Goal: Transaction & Acquisition: Purchase product/service

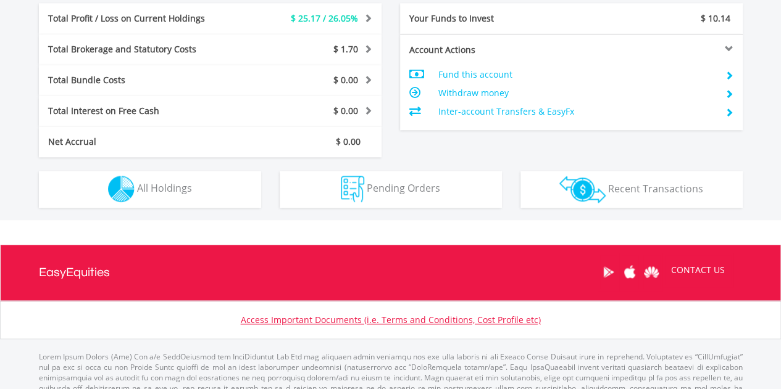
scroll to position [653, 0]
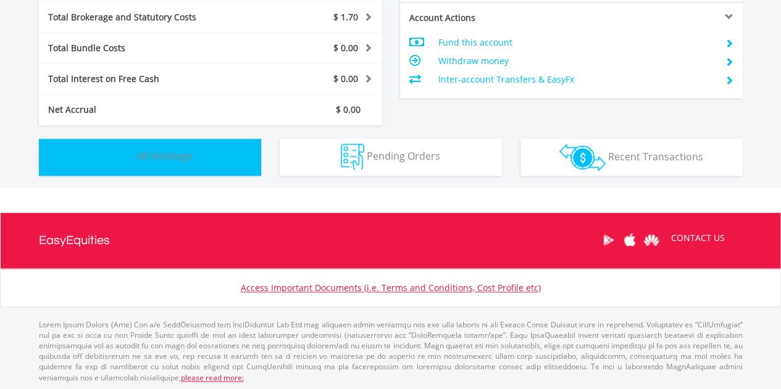
click at [226, 171] on button "Holdings All Holdings" at bounding box center [150, 157] width 222 height 37
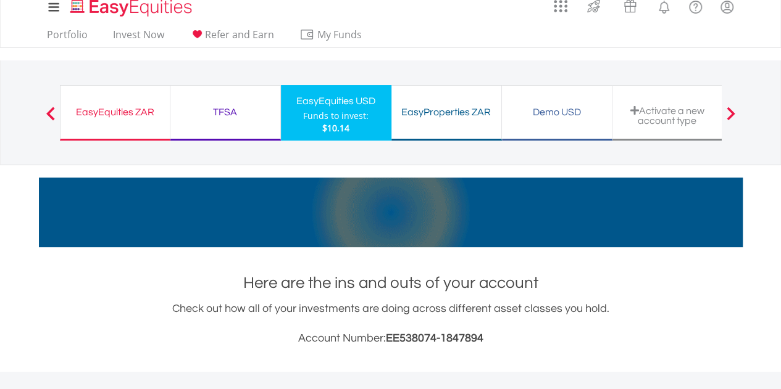
scroll to position [0, 0]
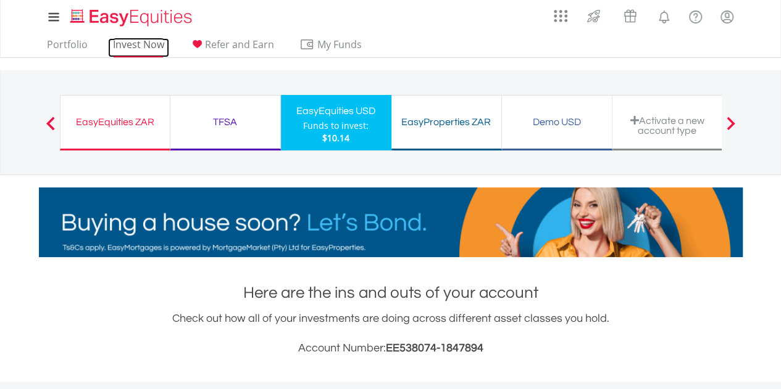
click at [163, 44] on link "Invest Now" at bounding box center [138, 47] width 61 height 19
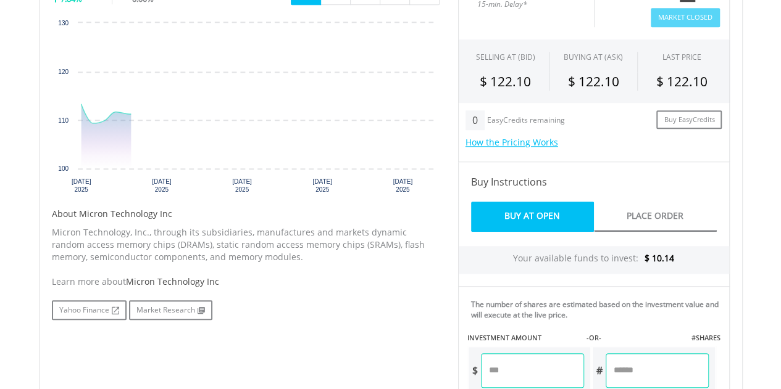
scroll to position [432, 0]
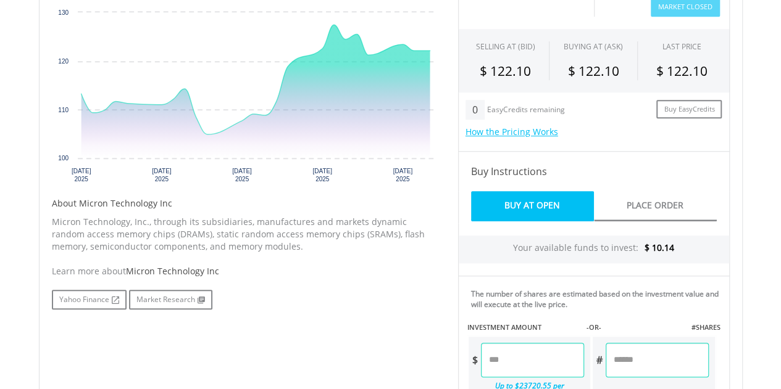
click at [542, 347] on input "number" at bounding box center [532, 360] width 103 height 35
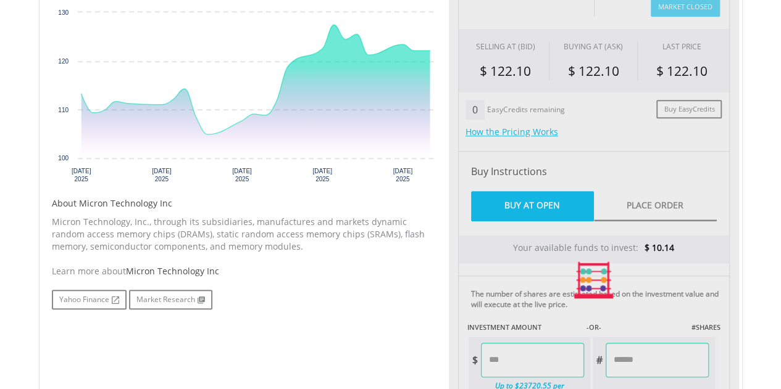
click at [405, 328] on div "No chart available. 1 MO CHANGE 7.84% DAILY CHANGE 0.00% 1M 3M 6M 1Y MAX Chart …" at bounding box center [391, 280] width 696 height 631
type input "****"
type input "******"
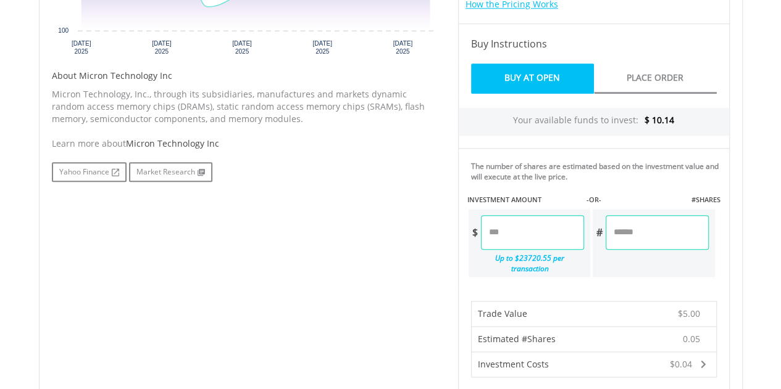
scroll to position [802, 0]
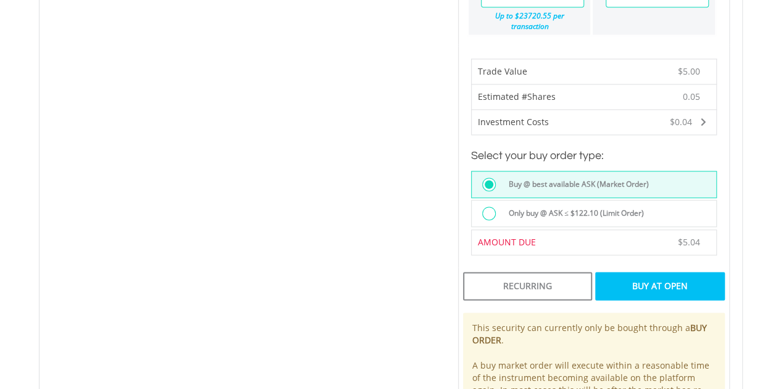
click at [554, 208] on div "Only buy @ ASK ≤ $122.10 (Limit Order)" at bounding box center [608, 215] width 214 height 17
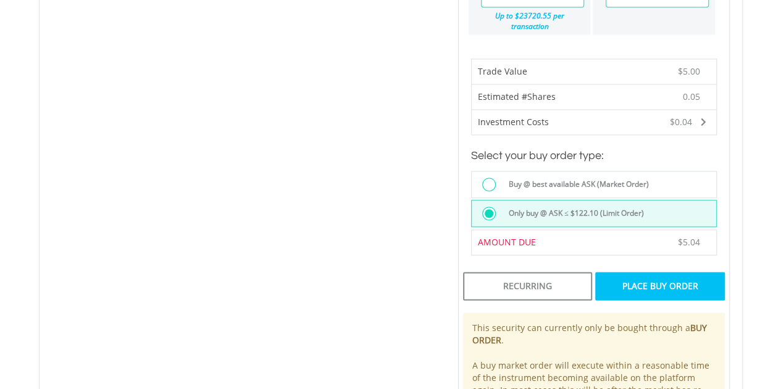
click at [616, 272] on div "Place Buy Order" at bounding box center [659, 286] width 129 height 28
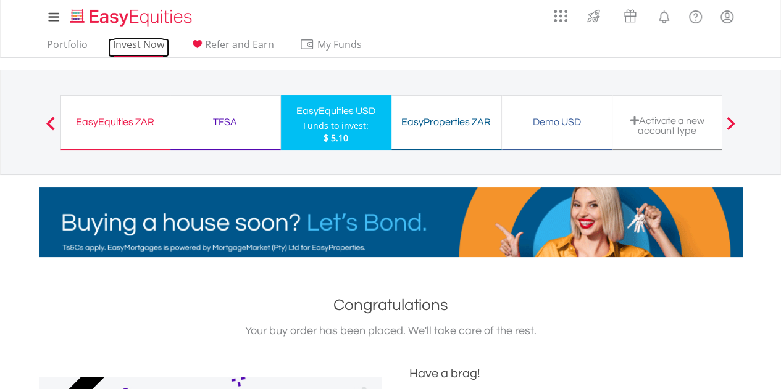
click at [147, 50] on link "Invest Now" at bounding box center [138, 47] width 61 height 19
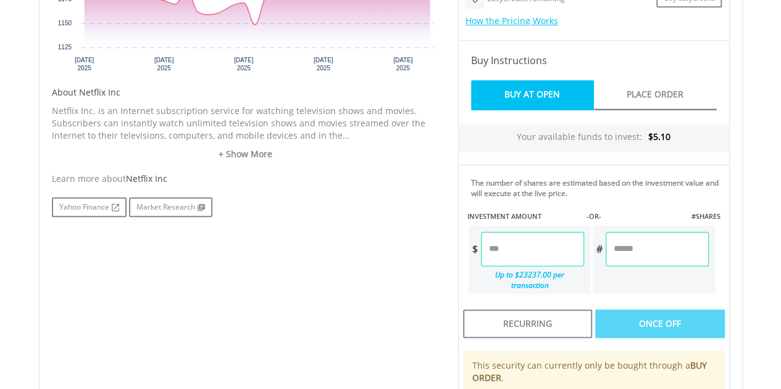
scroll to position [555, 0]
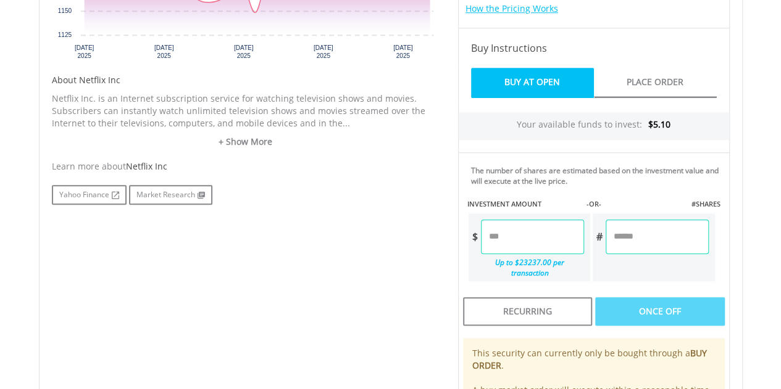
click at [578, 233] on input "number" at bounding box center [532, 237] width 103 height 35
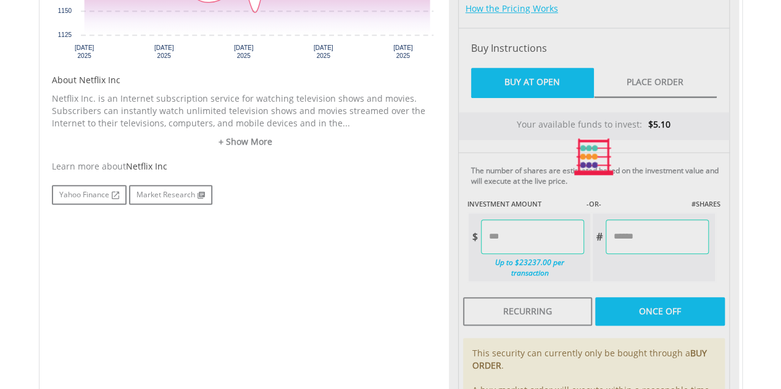
click at [610, 182] on div "Last Updated Price: 15-min. Delay* Price Update Cost: 0 Credits Market Closed S…" at bounding box center [594, 156] width 290 height 631
type input "****"
type input "******"
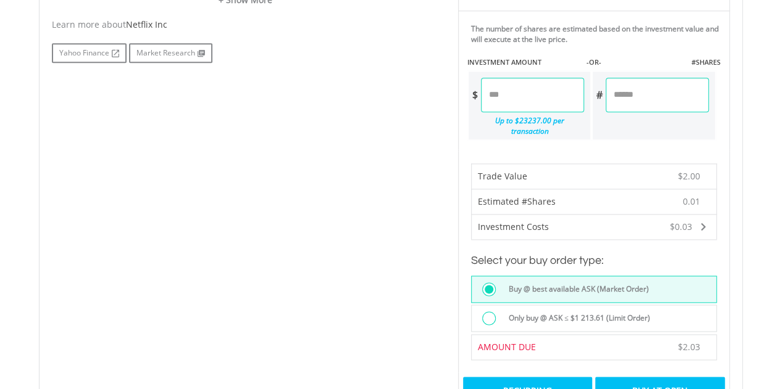
scroll to position [864, 0]
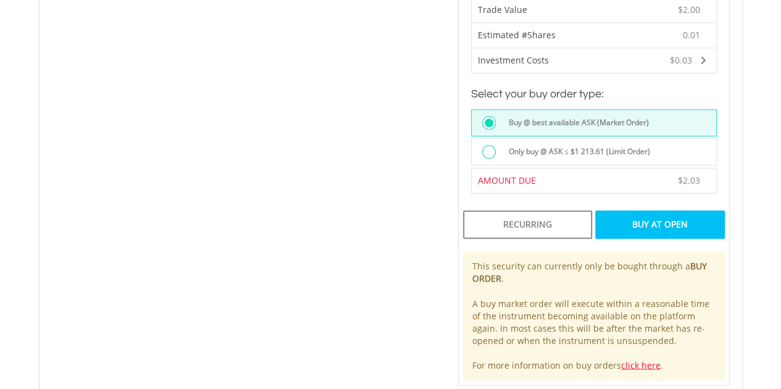
click at [548, 145] on label "Only buy @ ASK ≤ $1 213.61 (Limit Order)" at bounding box center [575, 152] width 149 height 14
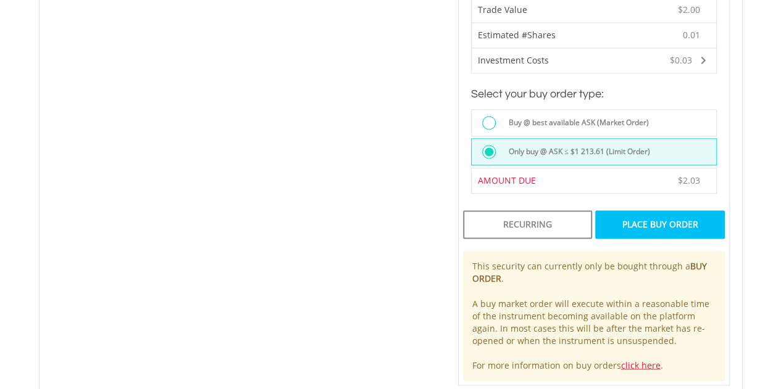
click at [637, 213] on div "Place Buy Order" at bounding box center [659, 224] width 129 height 28
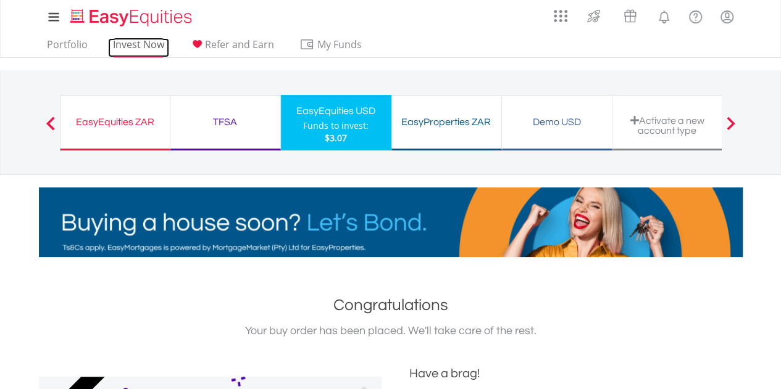
click at [159, 44] on link "Invest Now" at bounding box center [138, 47] width 61 height 19
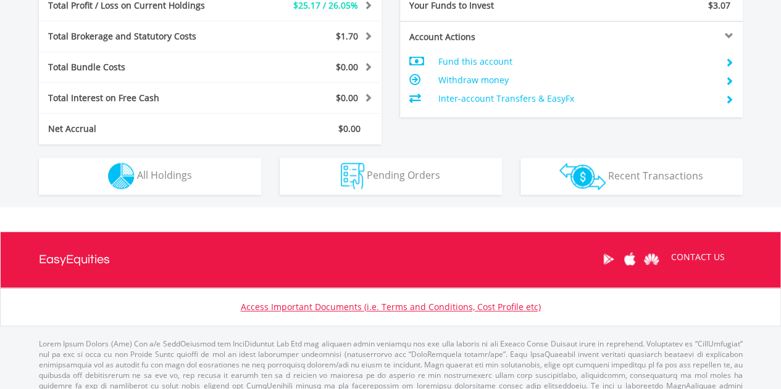
scroll to position [678, 0]
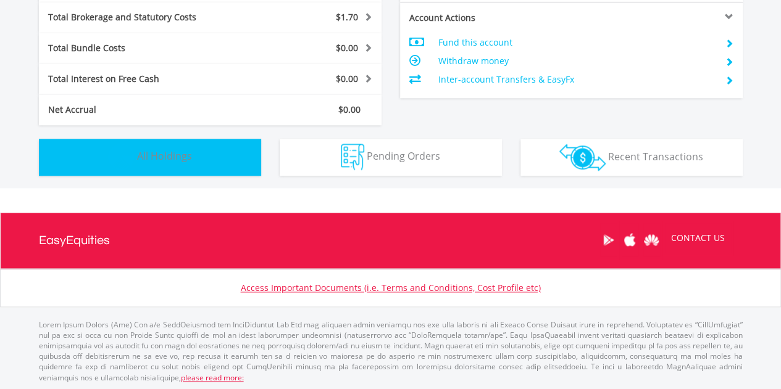
click at [207, 155] on button "Holdings All Holdings" at bounding box center [150, 157] width 222 height 37
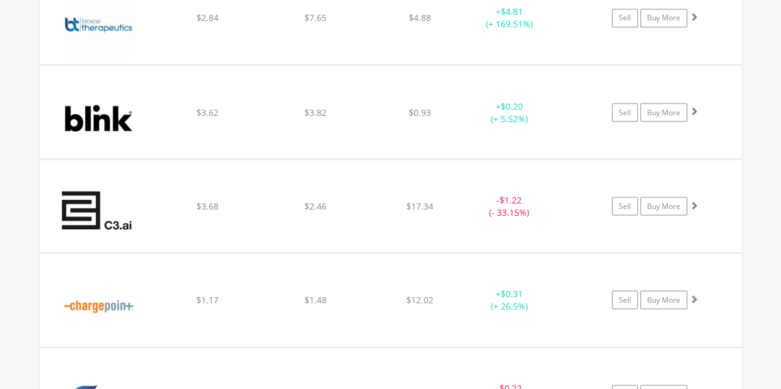
scroll to position [1075, 0]
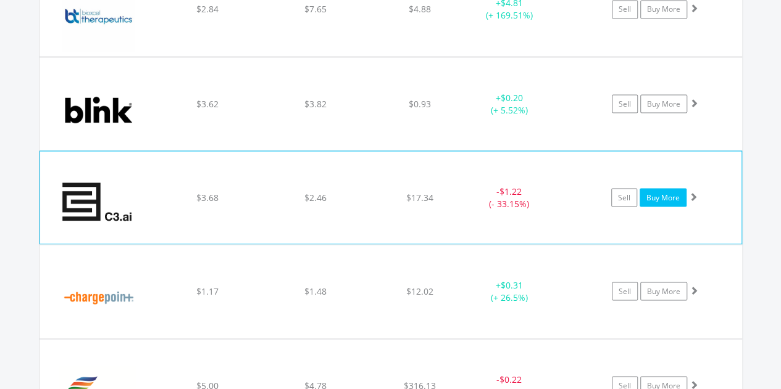
click at [642, 191] on link "Buy More" at bounding box center [662, 197] width 47 height 19
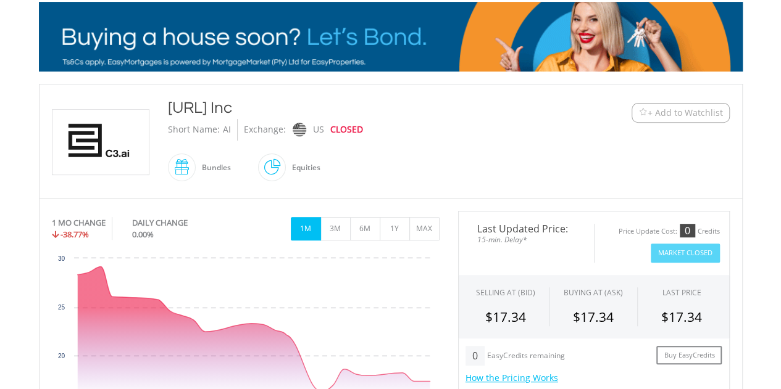
scroll to position [370, 0]
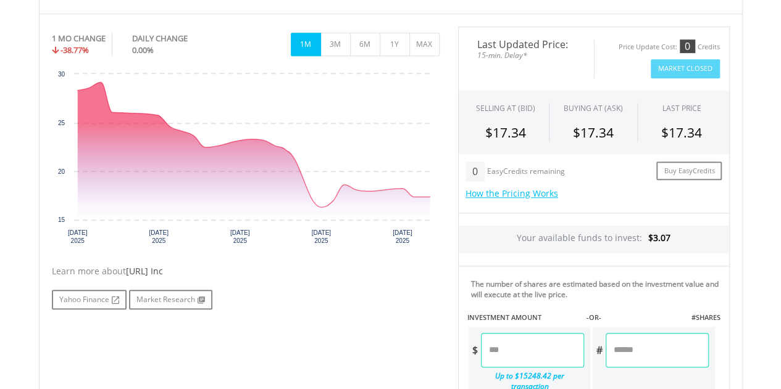
click at [528, 337] on input "number" at bounding box center [532, 350] width 103 height 35
click at [401, 304] on div "Yahoo Finance Market Research" at bounding box center [246, 300] width 388 height 20
type input "****"
type input "******"
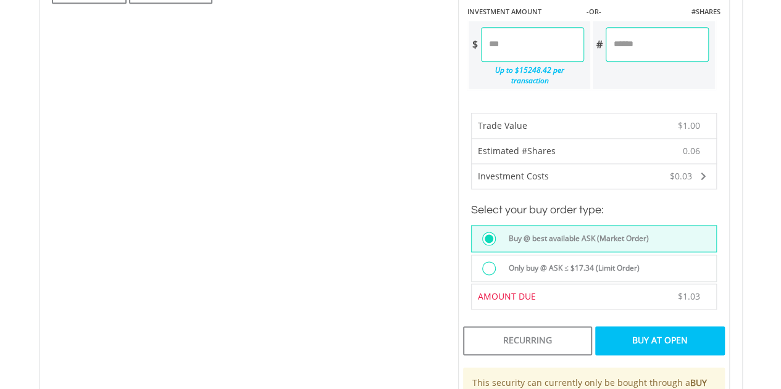
scroll to position [679, 0]
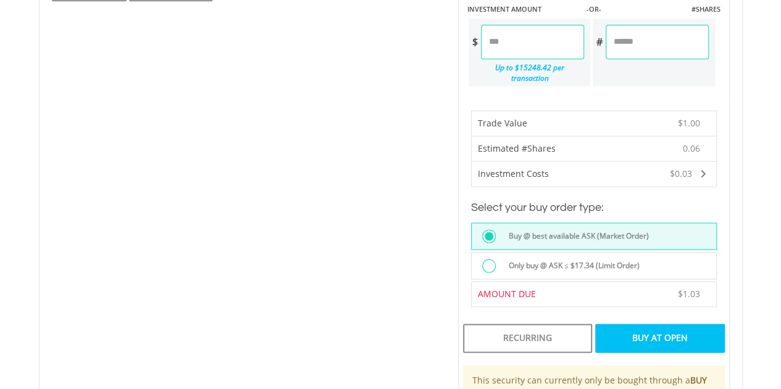
click at [484, 259] on div at bounding box center [489, 266] width 14 height 14
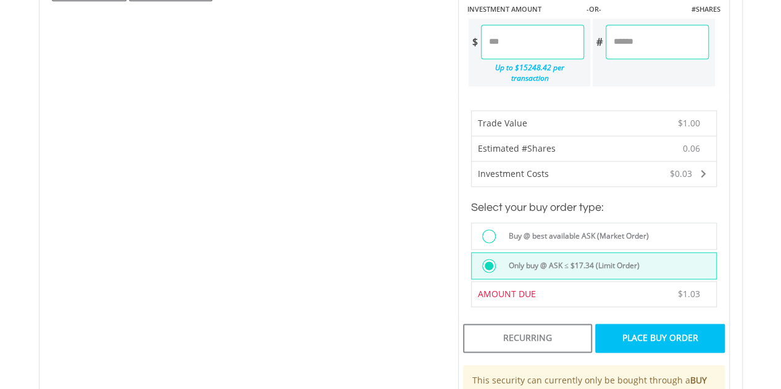
click at [649, 325] on div "Place Buy Order" at bounding box center [659, 338] width 129 height 28
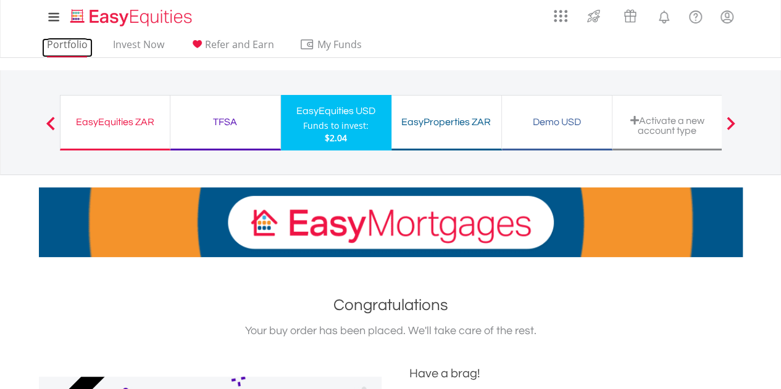
click at [86, 45] on link "Portfolio" at bounding box center [67, 47] width 51 height 19
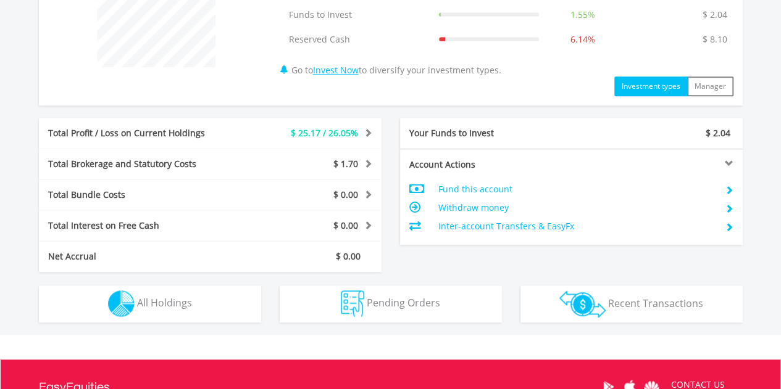
scroll to position [678, 0]
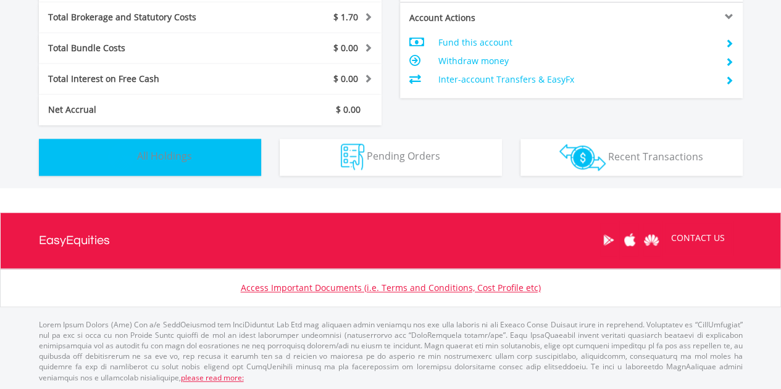
click at [185, 154] on span "All Holdings" at bounding box center [164, 156] width 55 height 14
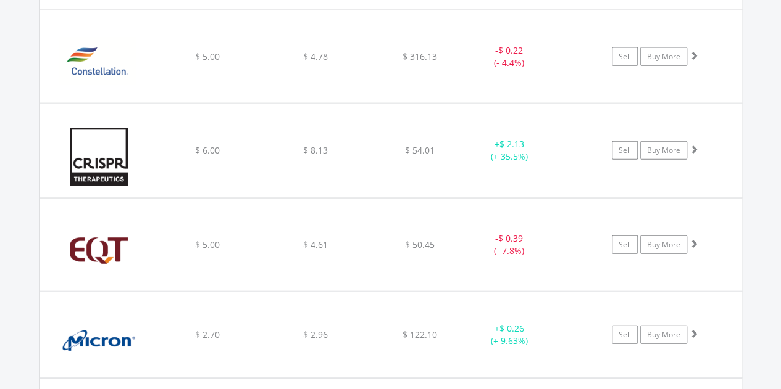
scroll to position [1384, 0]
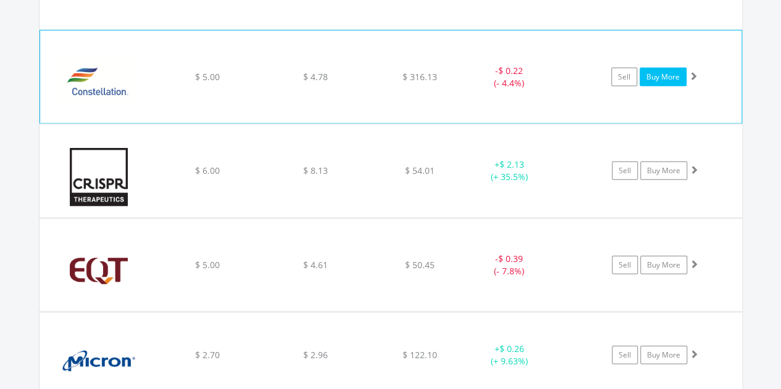
click at [665, 71] on link "Buy More" at bounding box center [662, 77] width 47 height 19
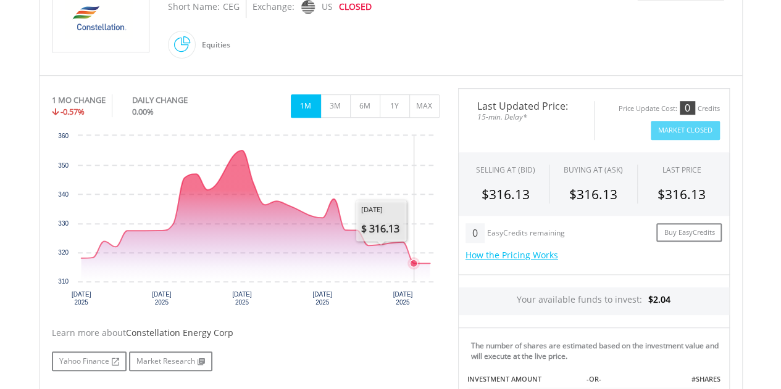
scroll to position [494, 0]
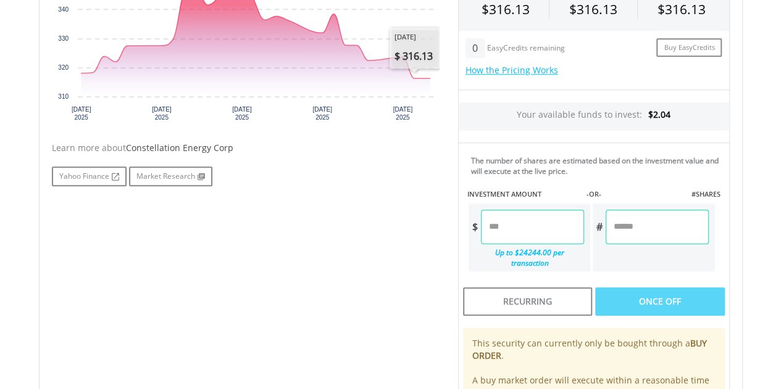
click at [544, 232] on input "number" at bounding box center [532, 227] width 103 height 35
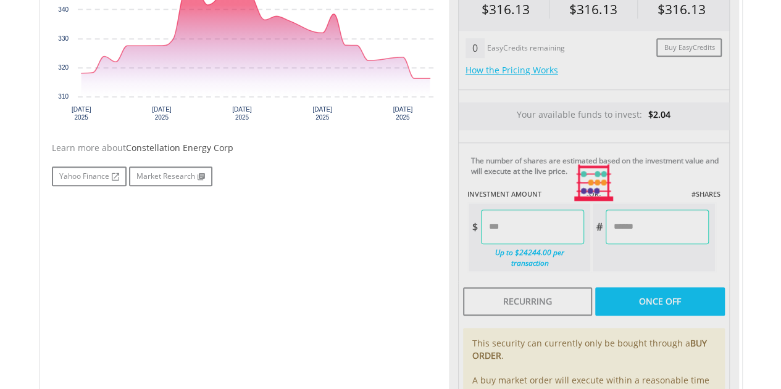
click at [436, 230] on div "No chart available. 1 MO CHANGE -0.57% DAILY CHANGE 0.00% 1M 3M 6M 1Y MAX Chart…" at bounding box center [391, 183] width 696 height 560
type input "****"
type input "******"
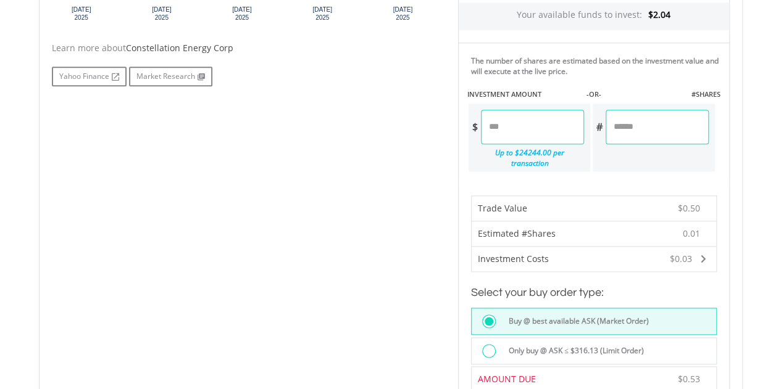
scroll to position [679, 0]
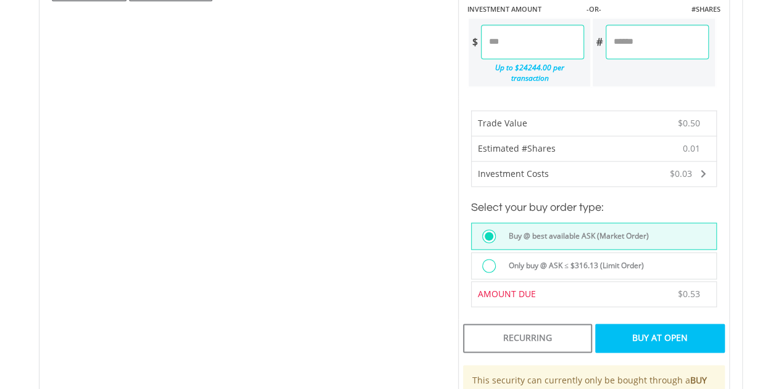
click at [518, 259] on label "Only buy @ ASK ≤ $316.13 (Limit Order)" at bounding box center [572, 266] width 143 height 14
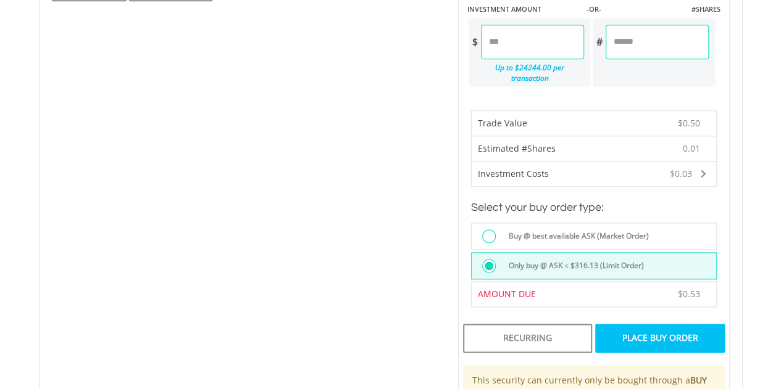
scroll to position [802, 0]
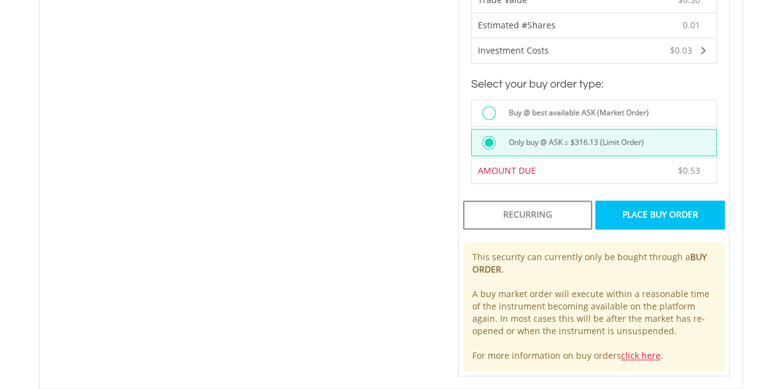
click at [666, 204] on div "Place Buy Order" at bounding box center [659, 215] width 129 height 28
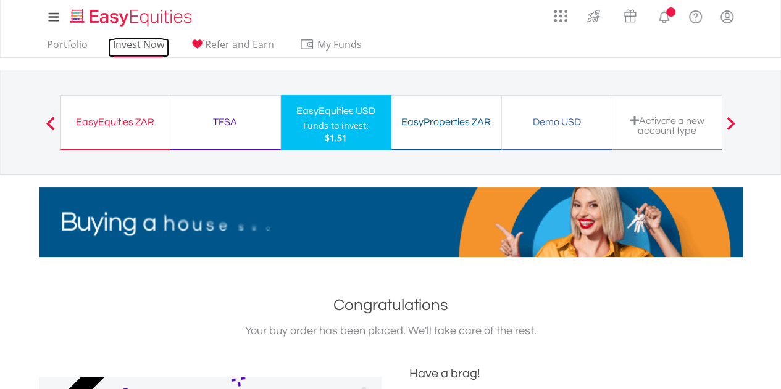
click at [142, 46] on link "Invest Now" at bounding box center [138, 47] width 61 height 19
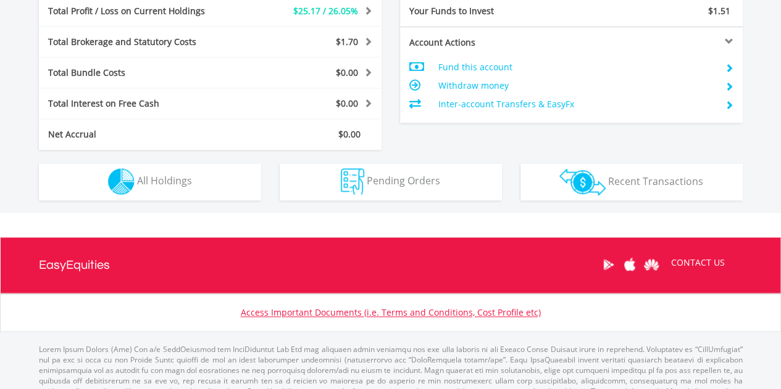
scroll to position [118, 235]
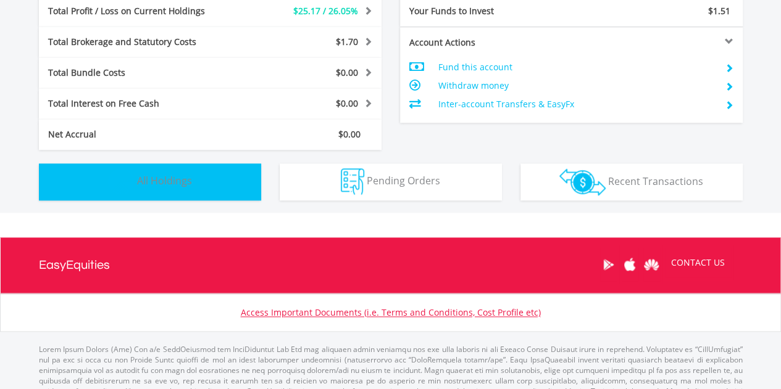
click at [227, 193] on button "Holdings All Holdings" at bounding box center [150, 182] width 222 height 37
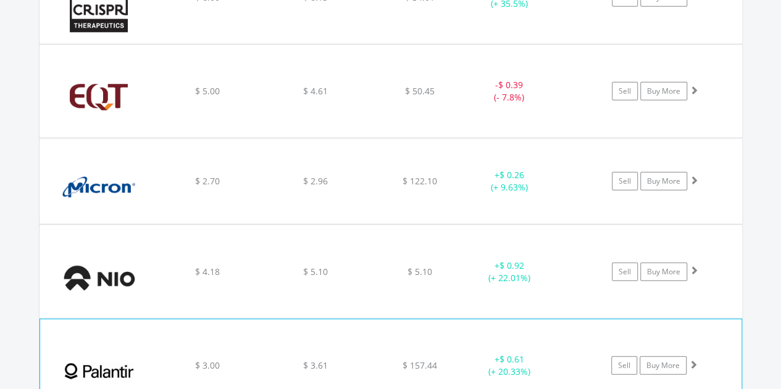
scroll to position [1505, 0]
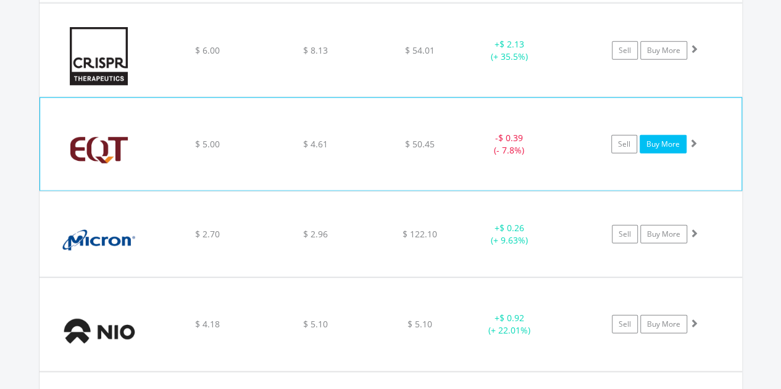
click at [669, 136] on link "Buy More" at bounding box center [662, 144] width 47 height 19
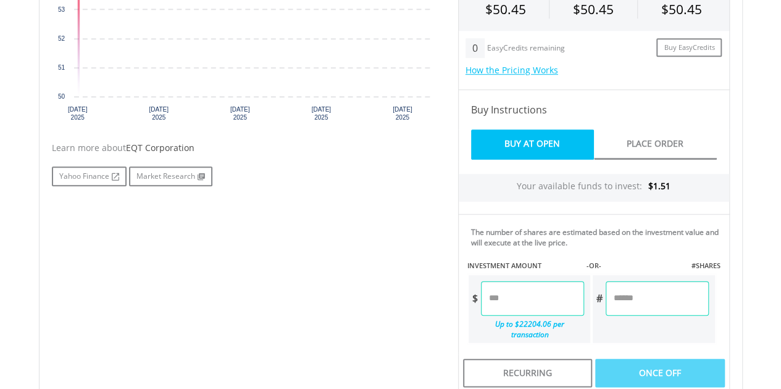
scroll to position [669, 0]
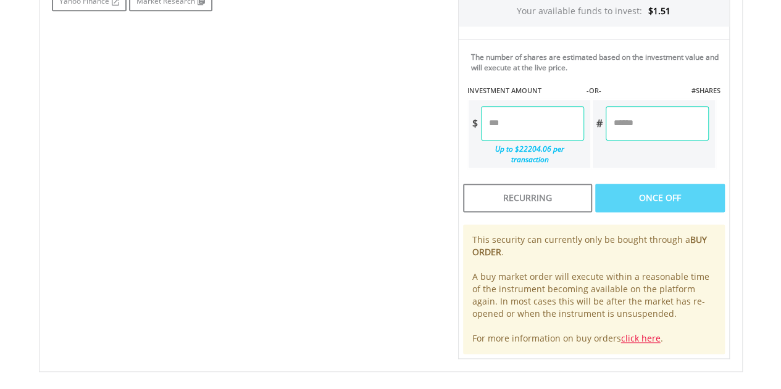
click at [534, 291] on div "This security can currently only be bought through a BUY ORDER . A buy market o…" at bounding box center [594, 290] width 262 height 130
click at [550, 130] on input "number" at bounding box center [532, 123] width 103 height 35
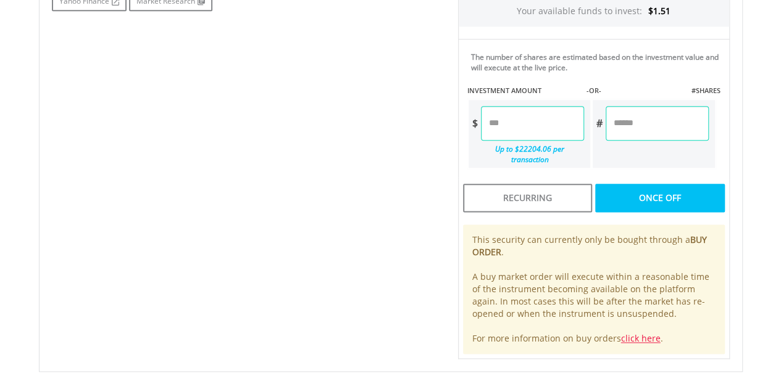
click at [345, 150] on div "No chart available. 1 MO CHANGE -6.01% DAILY CHANGE 0.00% 1M 3M 6M 1Y MAX Chart…" at bounding box center [391, 43] width 696 height 631
type input "****"
type input "******"
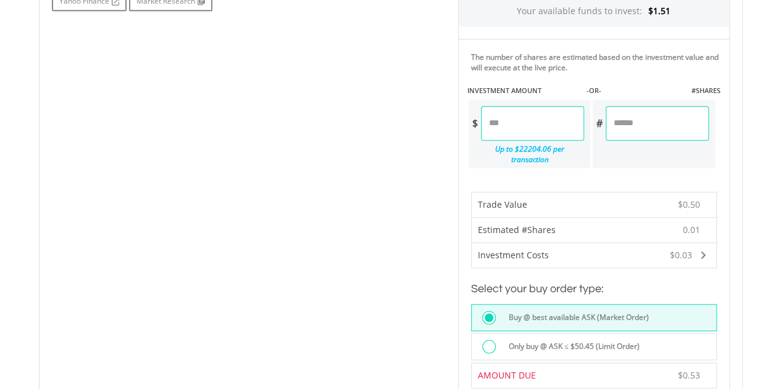
click at [521, 333] on div "Only buy @ ASK ≤ $50.45 (Limit Order)" at bounding box center [594, 346] width 246 height 27
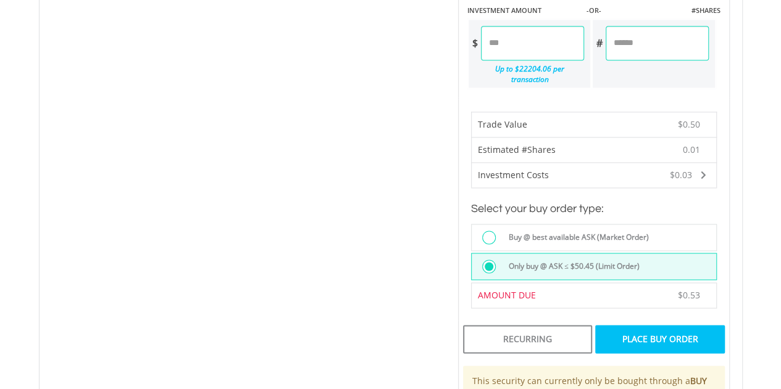
scroll to position [792, 0]
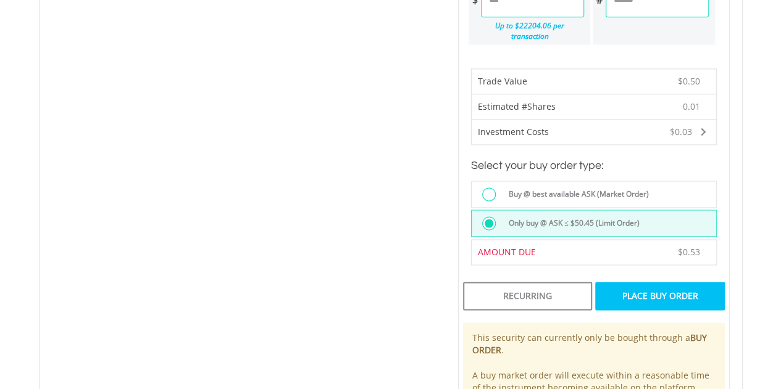
click at [647, 286] on div "Place Buy Order" at bounding box center [659, 296] width 129 height 28
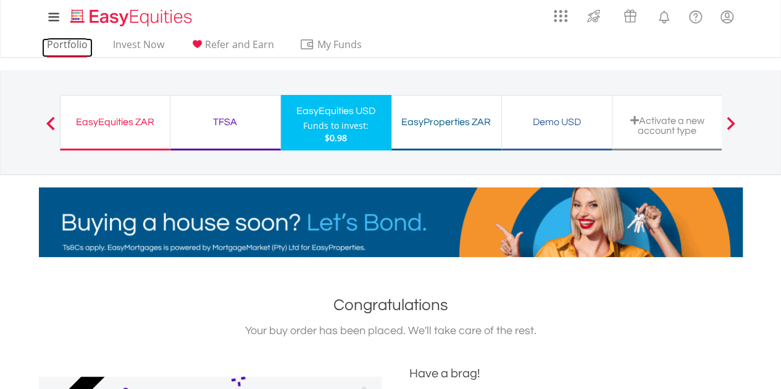
click at [80, 45] on link "Portfolio" at bounding box center [67, 47] width 51 height 19
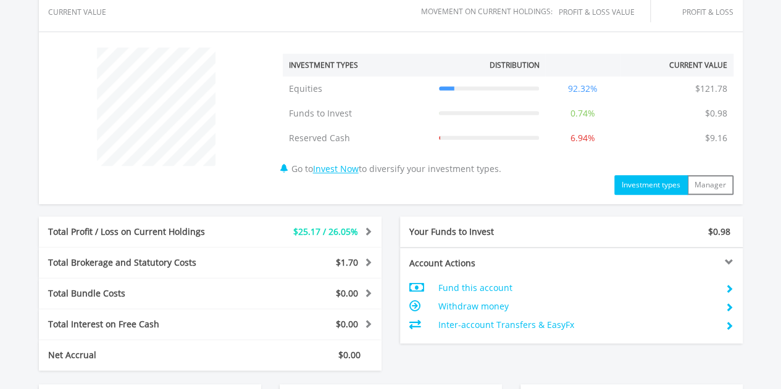
scroll to position [662, 0]
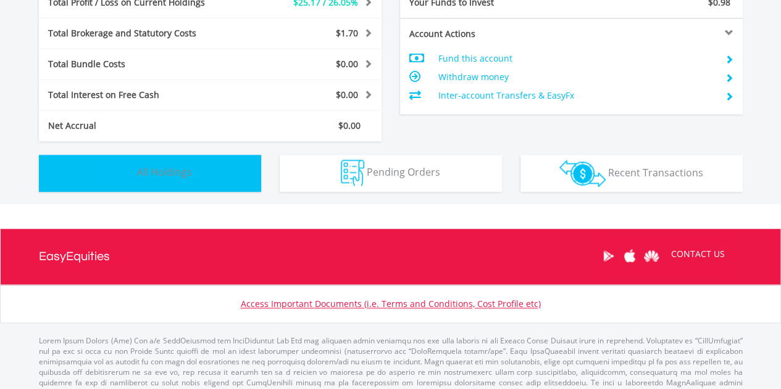
click at [235, 191] on button "Holdings All Holdings" at bounding box center [150, 173] width 222 height 37
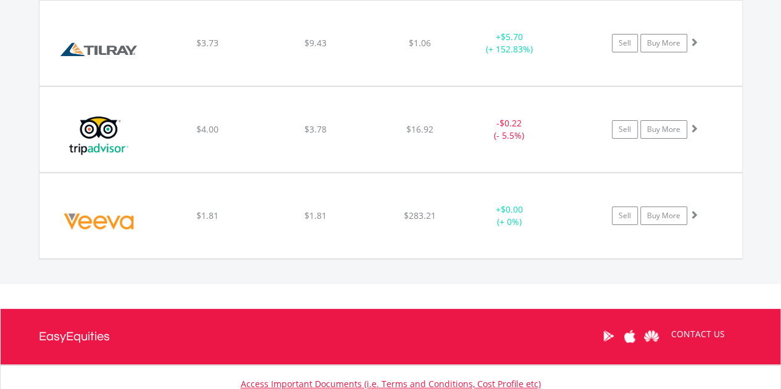
scroll to position [2248, 0]
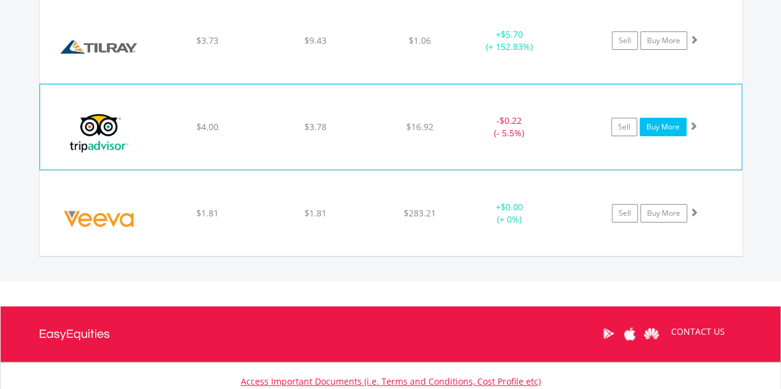
click at [645, 118] on link "Buy More" at bounding box center [662, 127] width 47 height 19
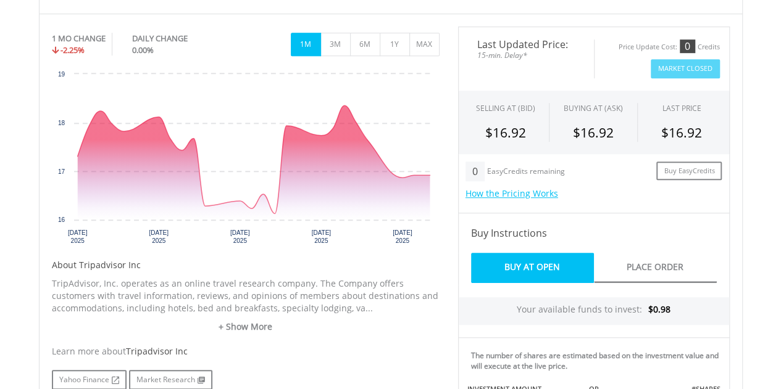
scroll to position [555, 0]
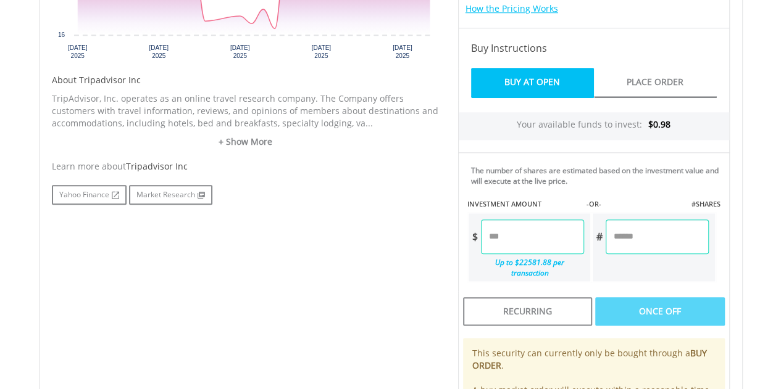
click at [536, 220] on input "number" at bounding box center [532, 237] width 103 height 35
click at [347, 243] on div "No chart available. 1 MO CHANGE -2.25% DAILY CHANGE 0.00% 1M 3M 6M 1Y MAX Chart…" at bounding box center [391, 156] width 696 height 631
type input "****"
type input "******"
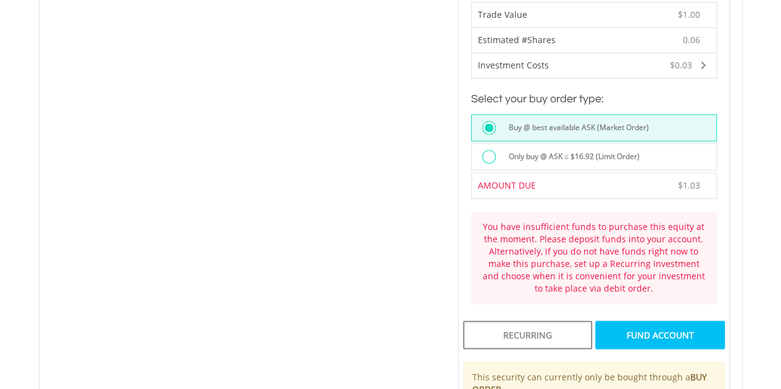
scroll to position [864, 0]
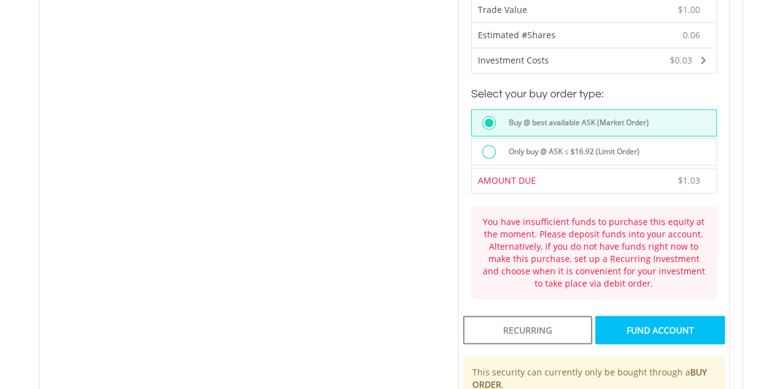
click at [533, 145] on div "Only buy @ ASK ≤ $16.92 (Limit Order)" at bounding box center [608, 153] width 214 height 17
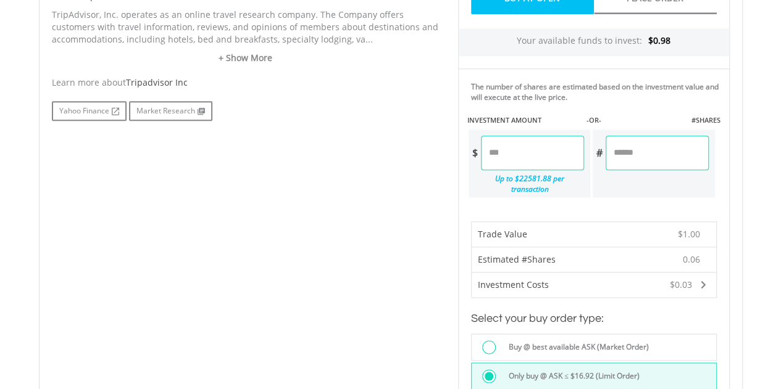
scroll to position [617, 0]
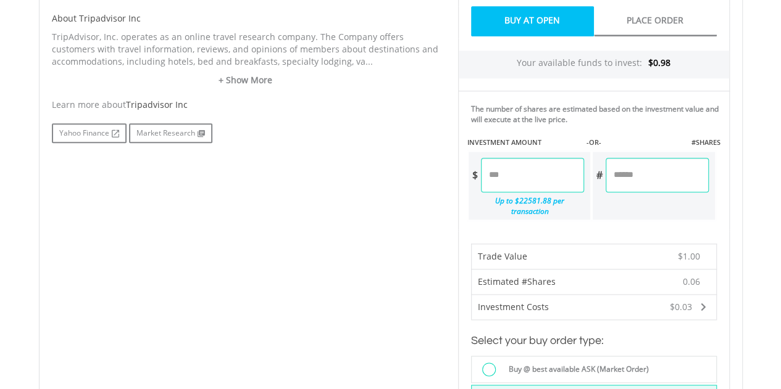
click at [510, 169] on input "****" at bounding box center [532, 175] width 103 height 35
type input "*"
type input "****"
click at [400, 188] on div "No chart available. 1 MO CHANGE -2.25% DAILY CHANGE 0.00% 1M 3M 6M 1Y MAX Chart…" at bounding box center [391, 259] width 696 height 959
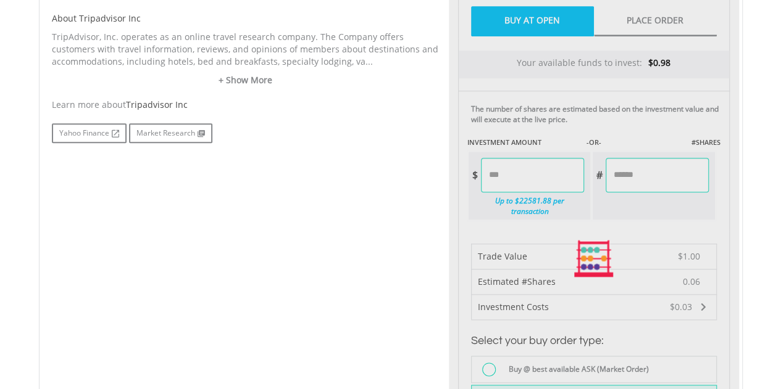
type input "******"
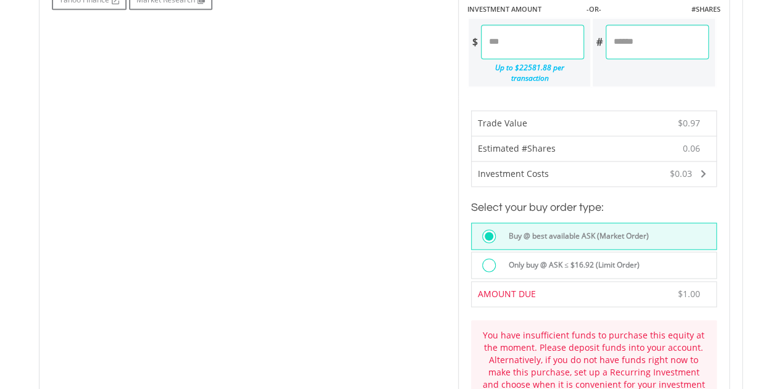
scroll to position [864, 0]
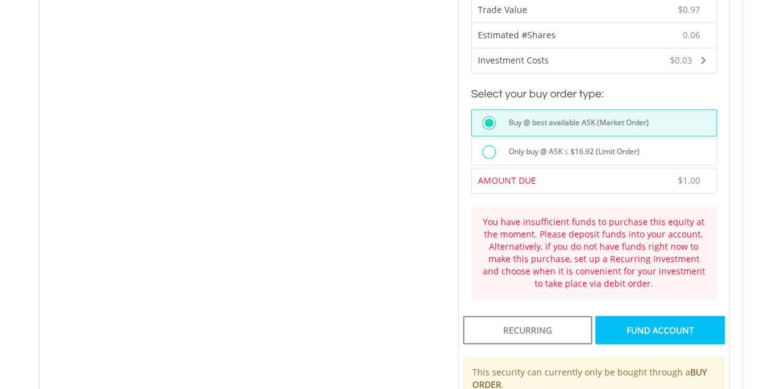
click at [598, 145] on label "Only buy @ ASK ≤ $16.92 (Limit Order)" at bounding box center [570, 152] width 138 height 14
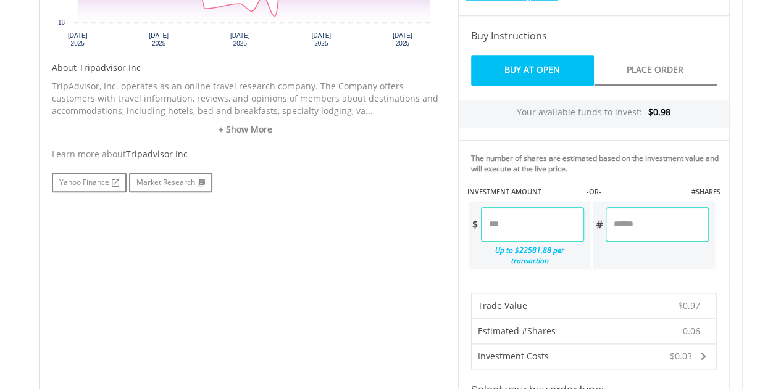
scroll to position [555, 0]
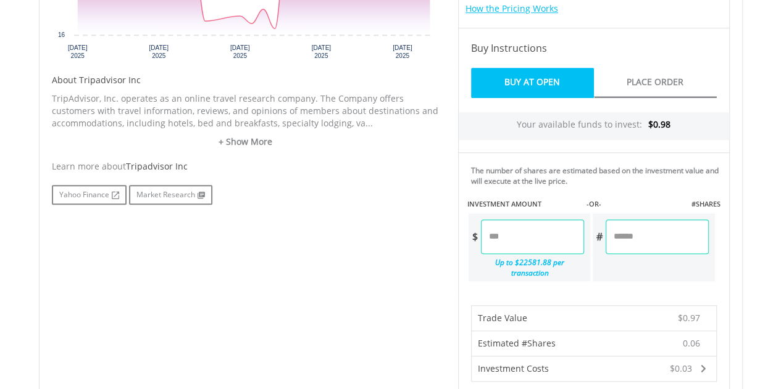
click at [508, 238] on input "****" at bounding box center [532, 237] width 103 height 35
type input "****"
click at [434, 254] on div "No chart available. 1 MO CHANGE -2.25% DAILY CHANGE 0.00% 1M 3M 6M 1Y MAX Chart…" at bounding box center [391, 320] width 696 height 959
type input "******"
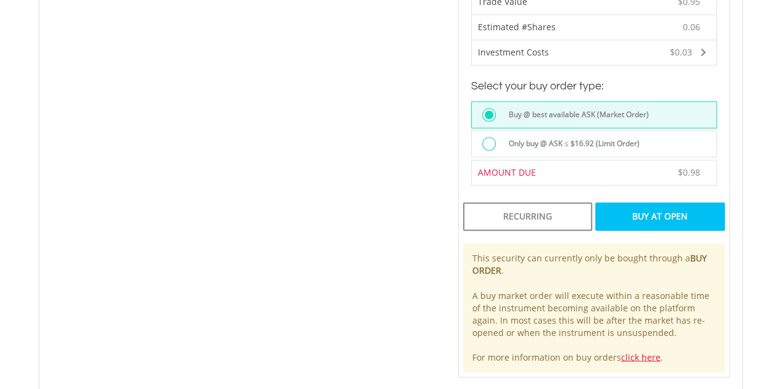
scroll to position [864, 0]
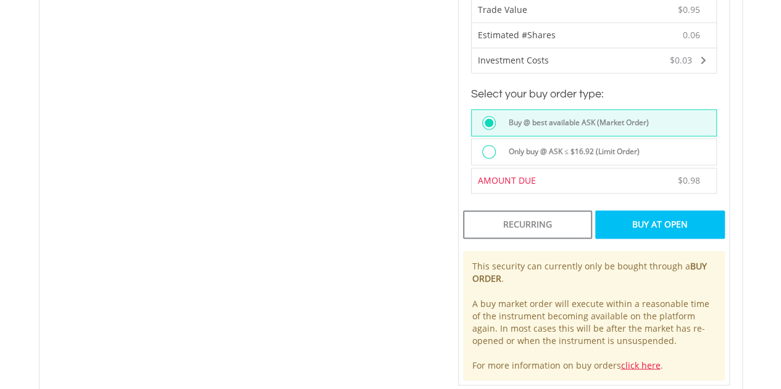
click at [560, 145] on label "Only buy @ ASK ≤ $16.92 (Limit Order)" at bounding box center [570, 152] width 138 height 14
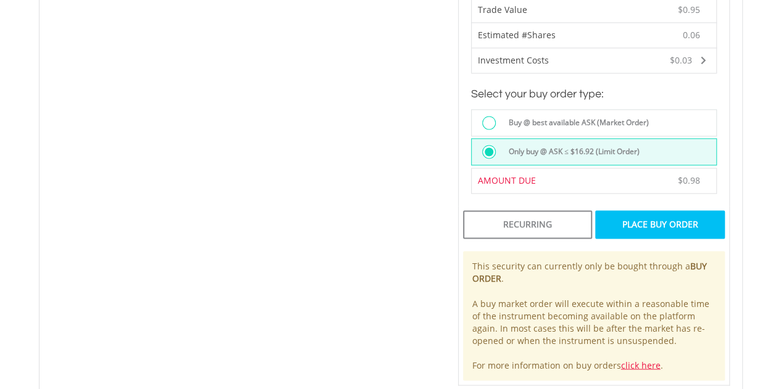
click at [626, 210] on div "Place Buy Order" at bounding box center [659, 224] width 129 height 28
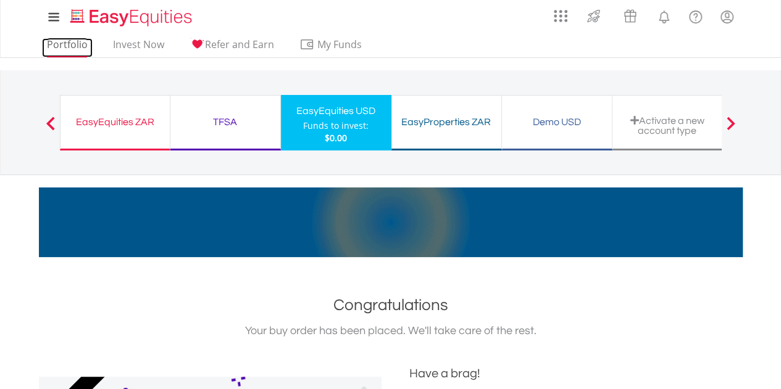
drag, startPoint x: 73, startPoint y: 45, endPoint x: 244, endPoint y: 1, distance: 177.1
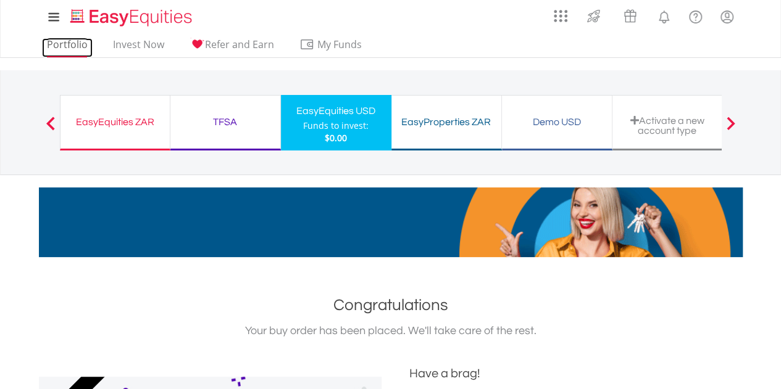
click at [73, 44] on link "Portfolio" at bounding box center [67, 47] width 51 height 19
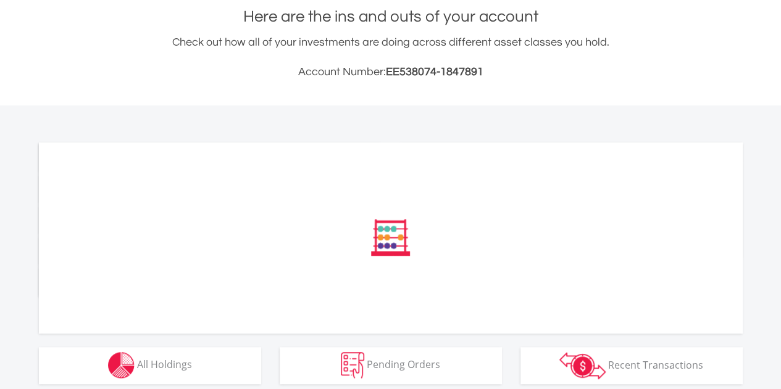
scroll to position [370, 0]
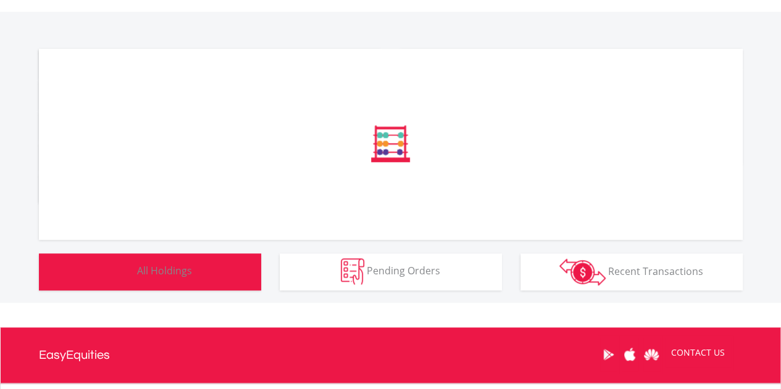
click at [210, 284] on button "Holdings All Holdings" at bounding box center [150, 272] width 222 height 37
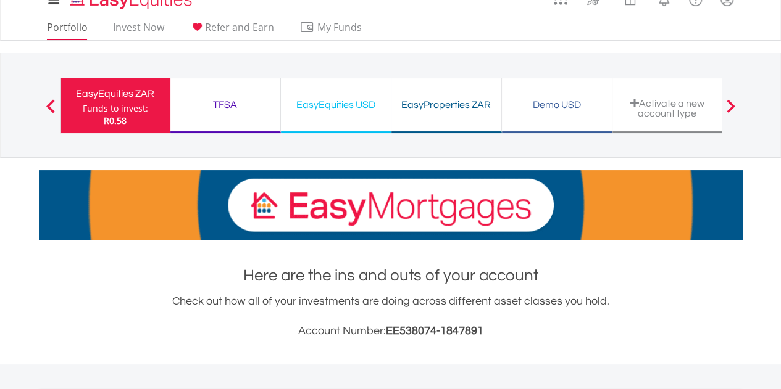
scroll to position [0, 0]
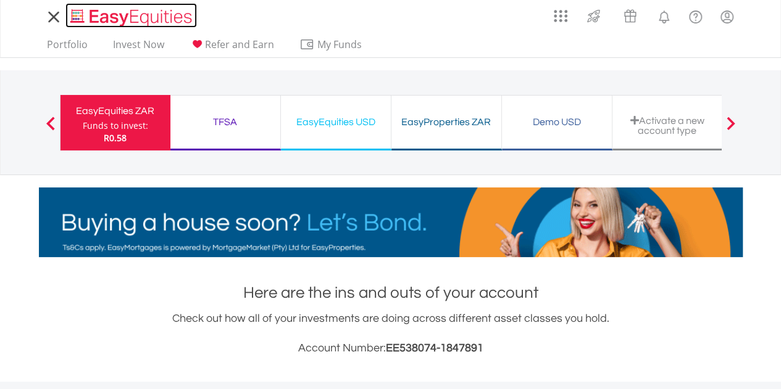
click at [85, 17] on img "Home page" at bounding box center [132, 17] width 129 height 20
